Goal: Task Accomplishment & Management: Use online tool/utility

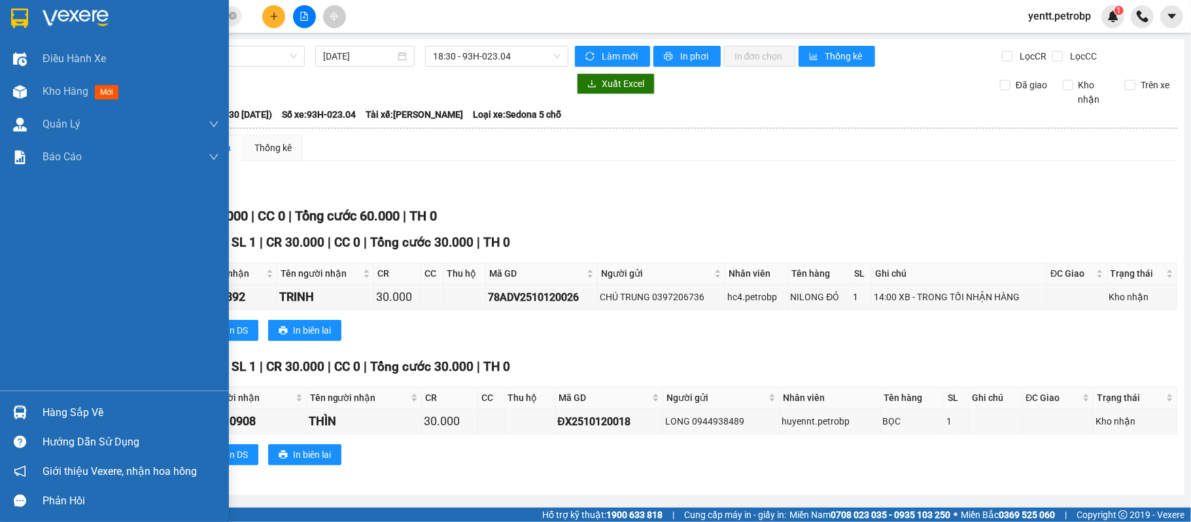
click at [58, 417] on div "Hàng sắp về" at bounding box center [131, 413] width 177 height 20
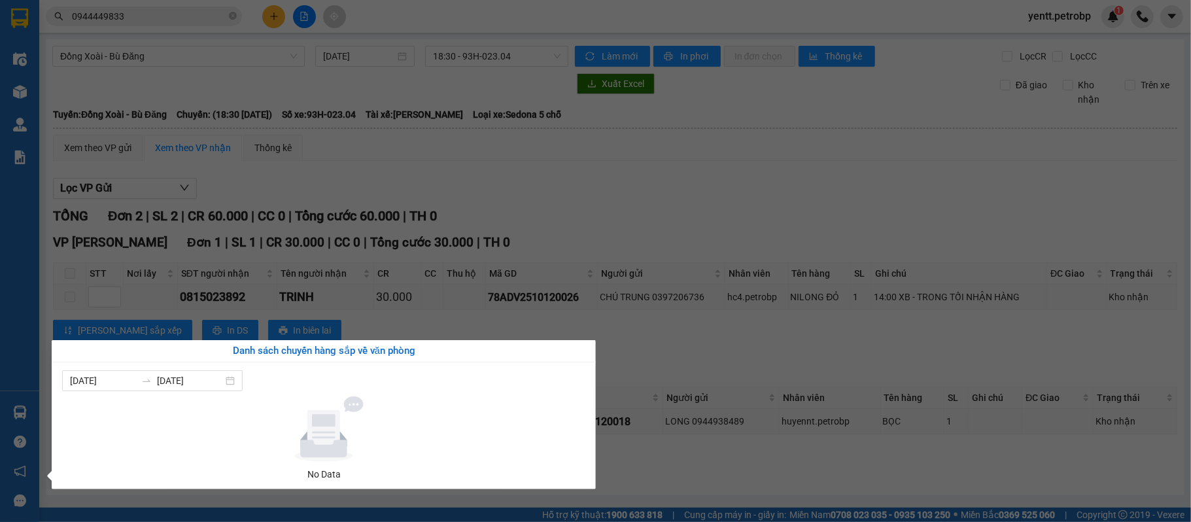
click at [621, 199] on section "Kết quả tìm kiếm ( 66 ) Bộ lọc Mã ĐH Trạng thái Món hàng Tổng cước Chưa cước Ng…" at bounding box center [595, 261] width 1191 height 522
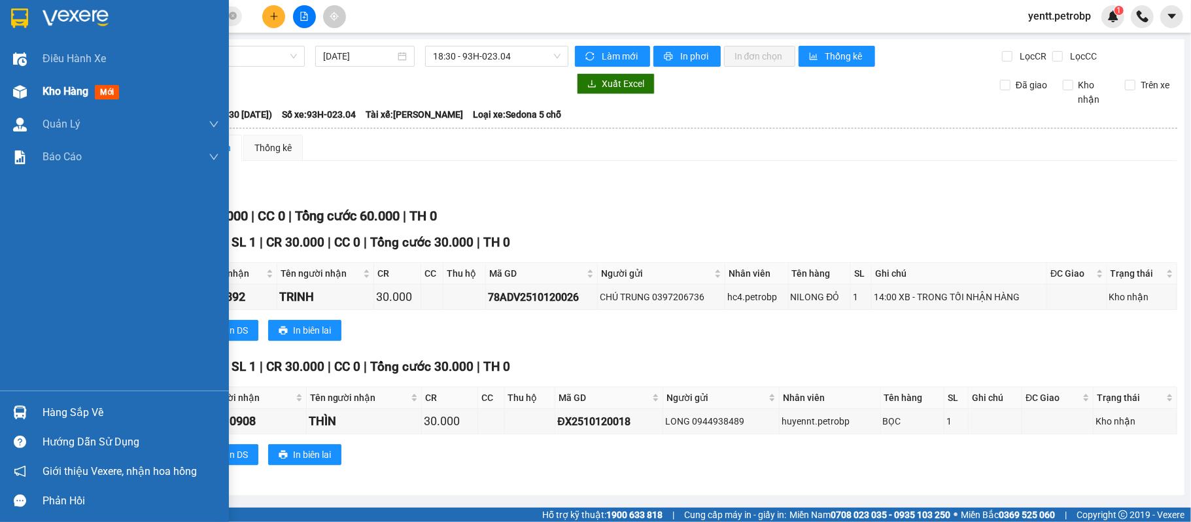
click at [27, 88] on div at bounding box center [20, 91] width 23 height 23
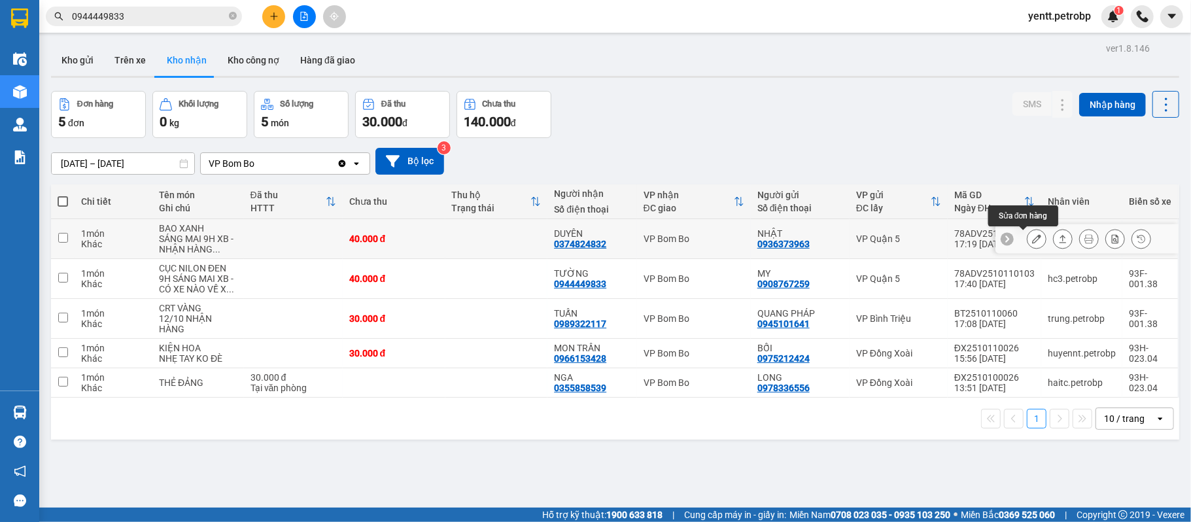
click at [1028, 233] on button at bounding box center [1037, 239] width 18 height 23
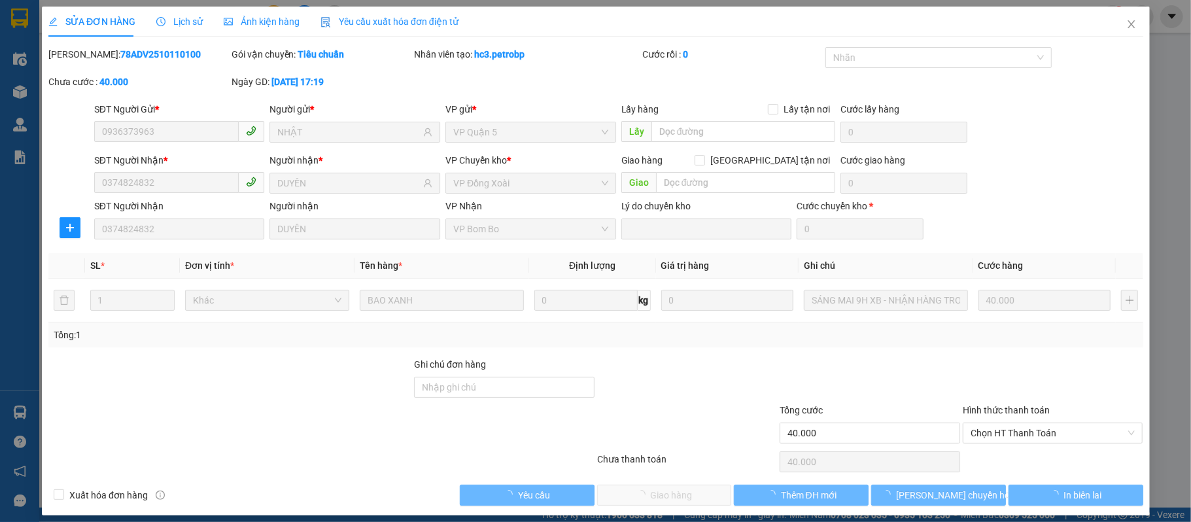
type input "0936373963"
type input "NHẬT"
type input "0374824832"
type input "DUYÊN"
type input "40.000"
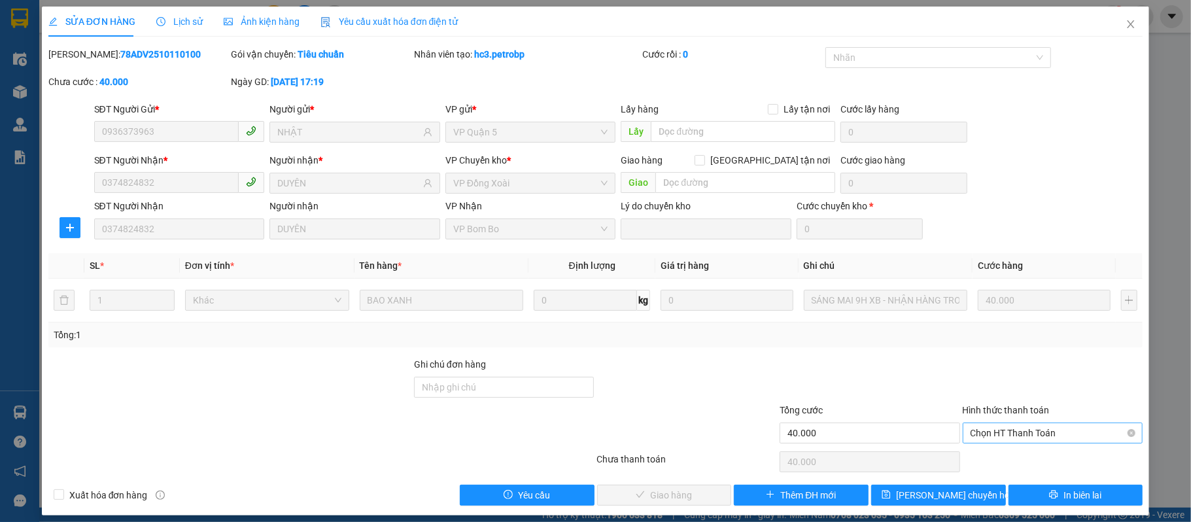
click at [1012, 430] on span "Chọn HT Thanh Toán" at bounding box center [1053, 433] width 165 height 20
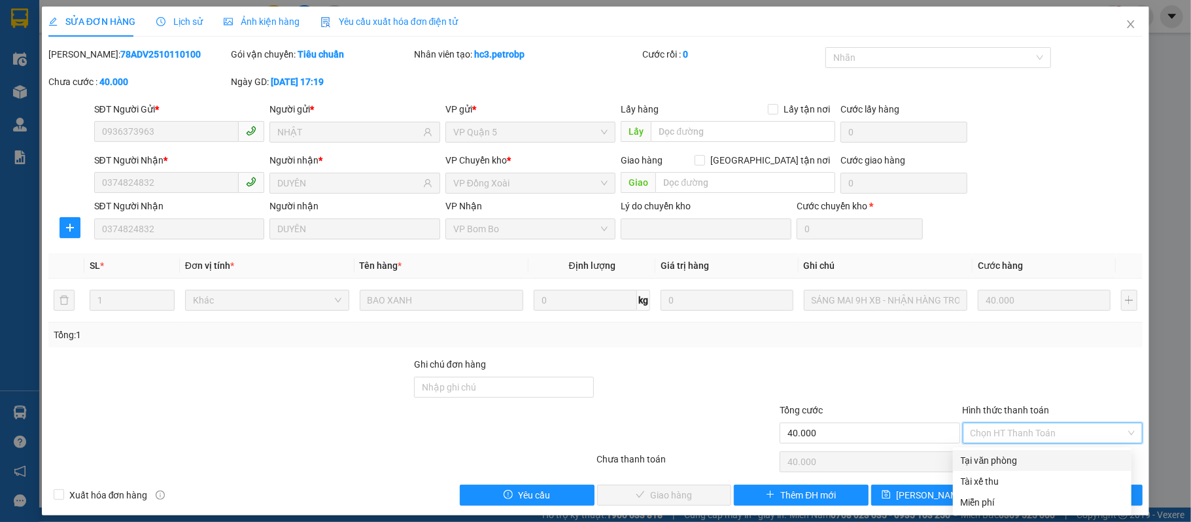
click at [999, 456] on div "Tại văn phòng" at bounding box center [1042, 460] width 163 height 14
type input "0"
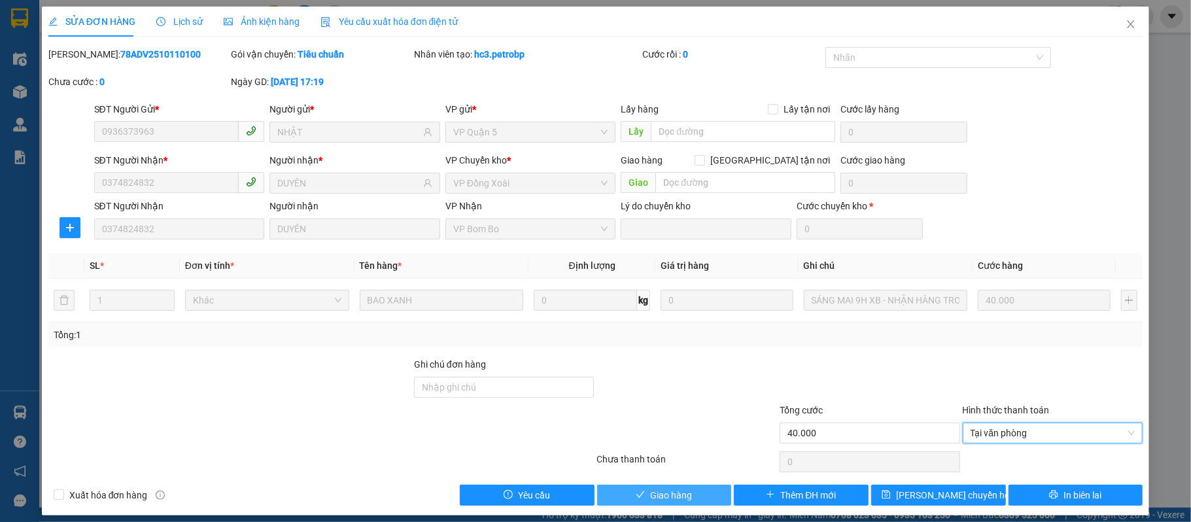
click at [683, 487] on button "Giao hàng" at bounding box center [664, 495] width 135 height 21
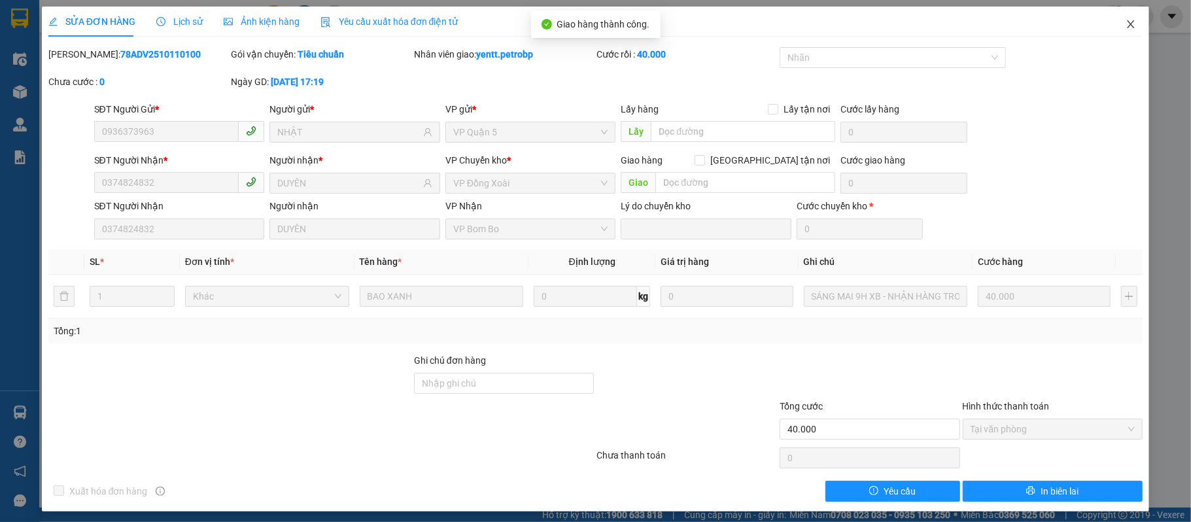
click at [1118, 19] on span "Close" at bounding box center [1131, 25] width 37 height 37
